Goal: Check status: Check status

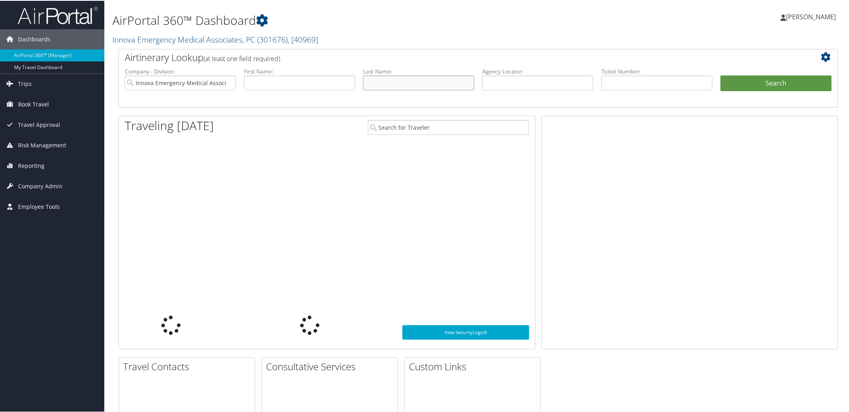
click at [387, 85] on input "text" at bounding box center [418, 82] width 111 height 15
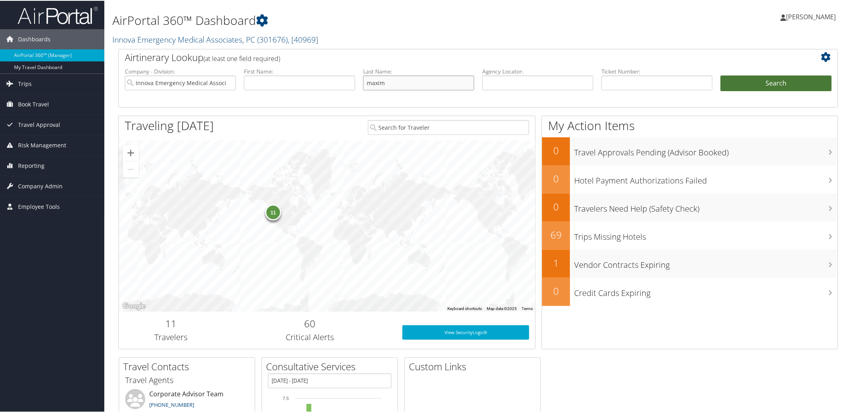
type input "maxim"
click at [775, 87] on button "Search" at bounding box center [775, 83] width 111 height 16
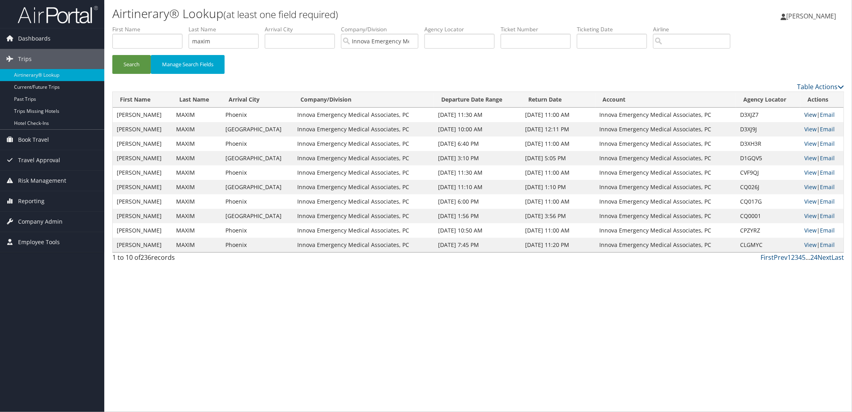
click at [806, 113] on link "View" at bounding box center [810, 115] width 12 height 8
click at [804, 142] on link "View" at bounding box center [810, 144] width 12 height 8
click at [809, 172] on link "View" at bounding box center [810, 172] width 12 height 8
click at [30, 136] on span "Book Travel" at bounding box center [33, 140] width 31 height 20
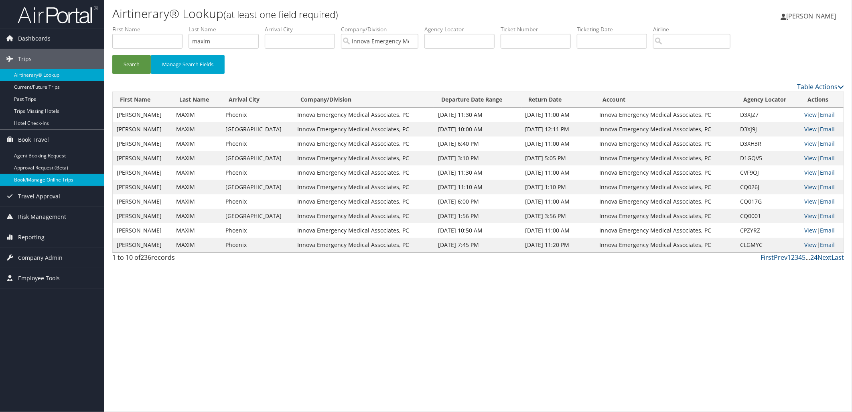
click at [35, 183] on link "Book/Manage Online Trips" at bounding box center [52, 180] width 104 height 12
click at [32, 178] on link "Book/Manage Online Trips" at bounding box center [52, 180] width 104 height 12
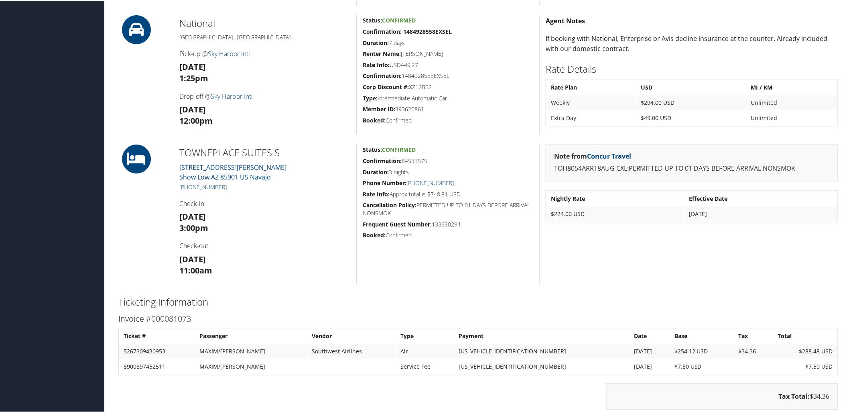
scroll to position [401, 0]
